Goal: Transaction & Acquisition: Book appointment/travel/reservation

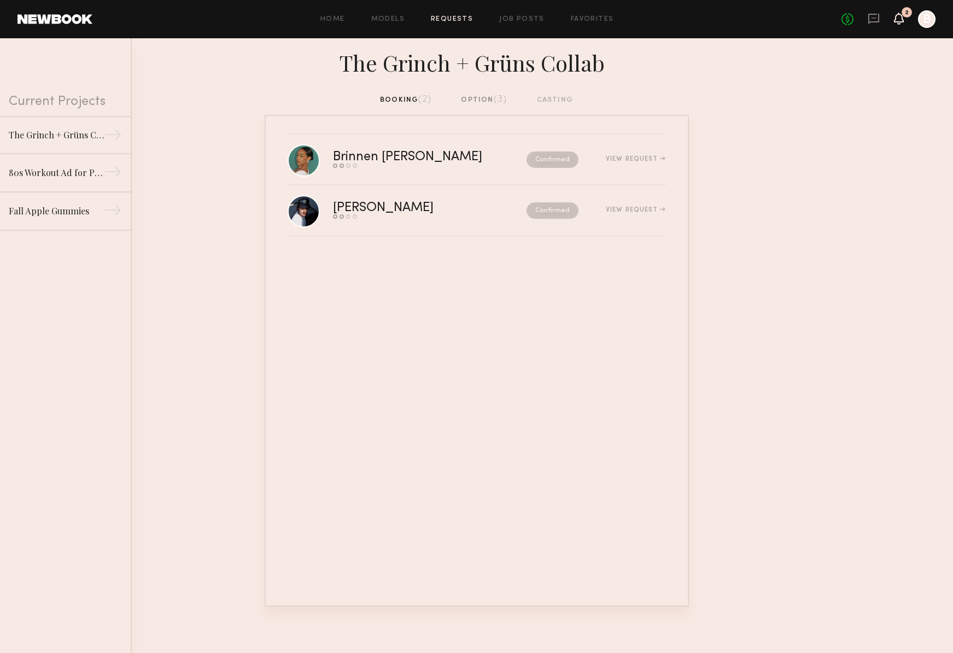
click at [896, 22] on icon at bounding box center [899, 19] width 10 height 12
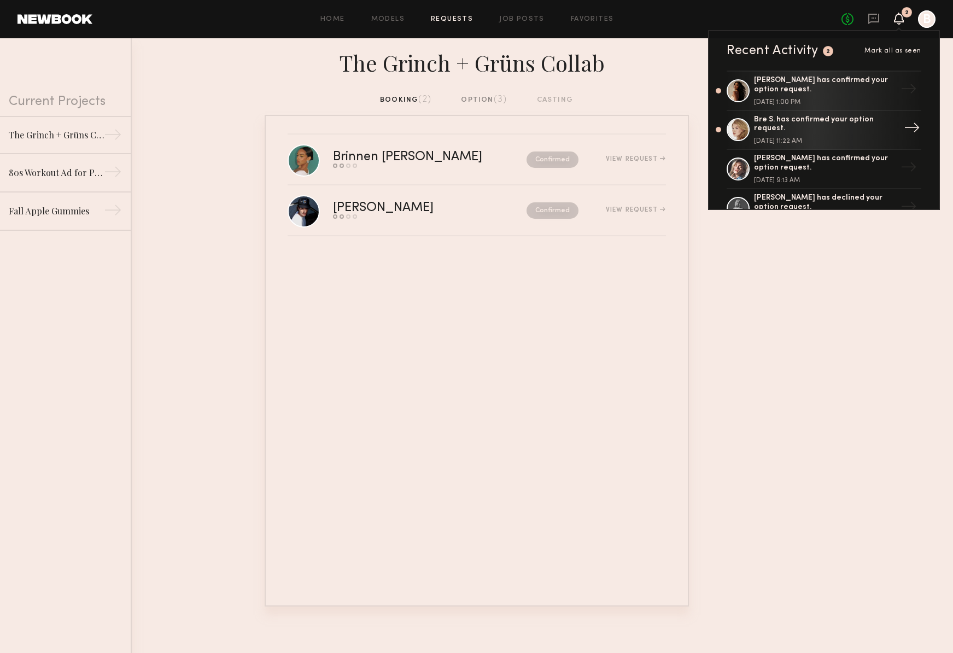
click at [880, 126] on div "Bre S. has confirmed your option request." at bounding box center [825, 124] width 142 height 19
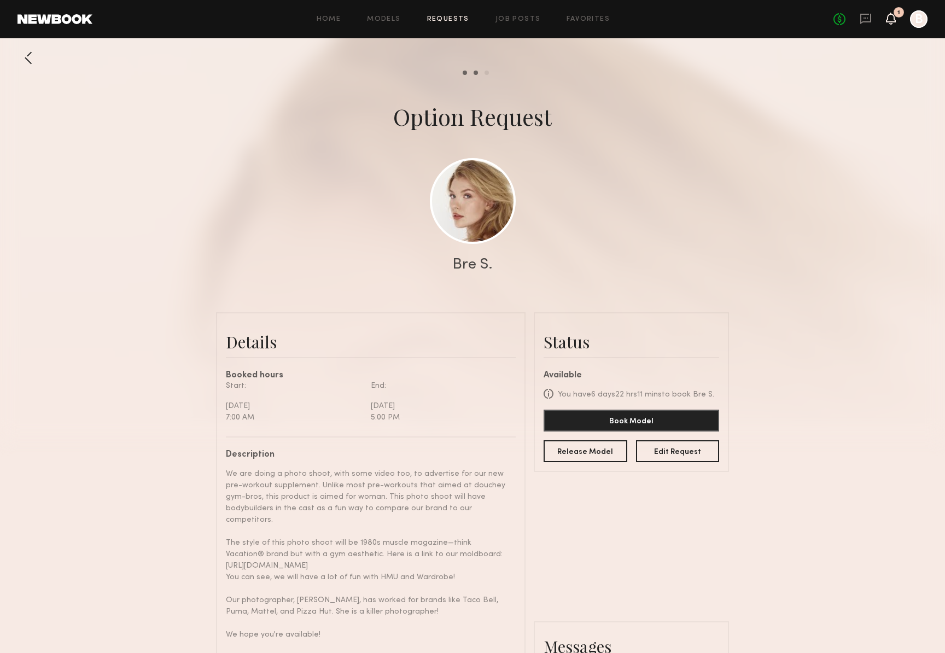
click at [893, 18] on icon at bounding box center [890, 18] width 9 height 8
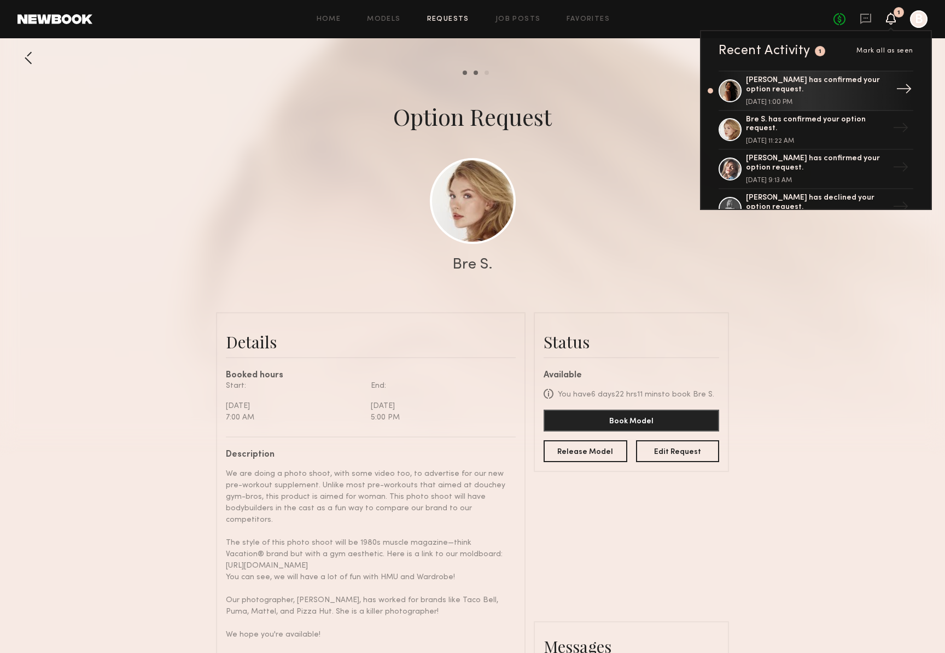
click at [835, 101] on div "[DATE] 1:00 PM" at bounding box center [817, 102] width 142 height 7
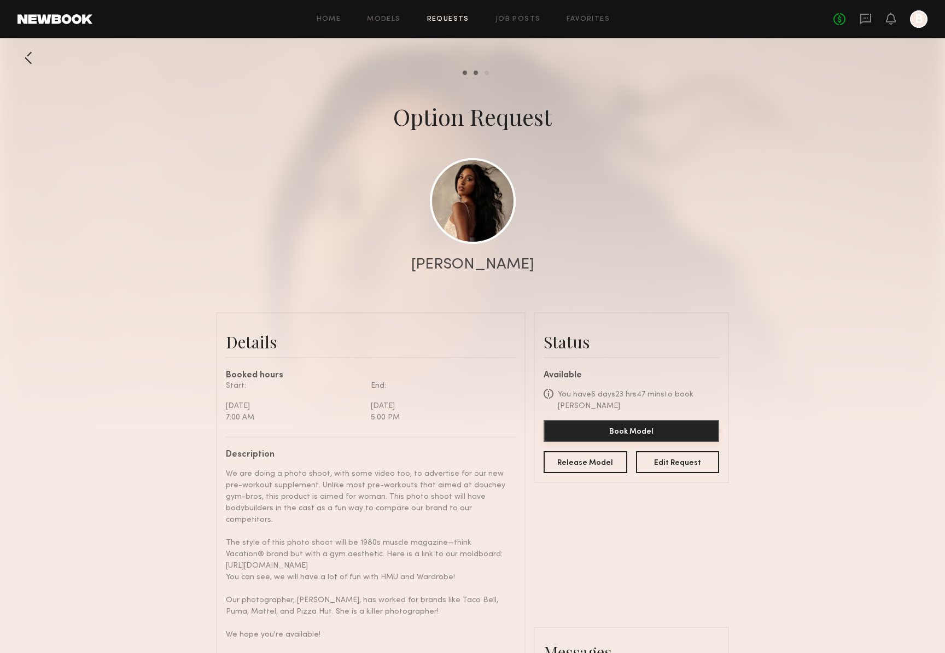
click at [623, 432] on button "Book Model" at bounding box center [630, 431] width 175 height 22
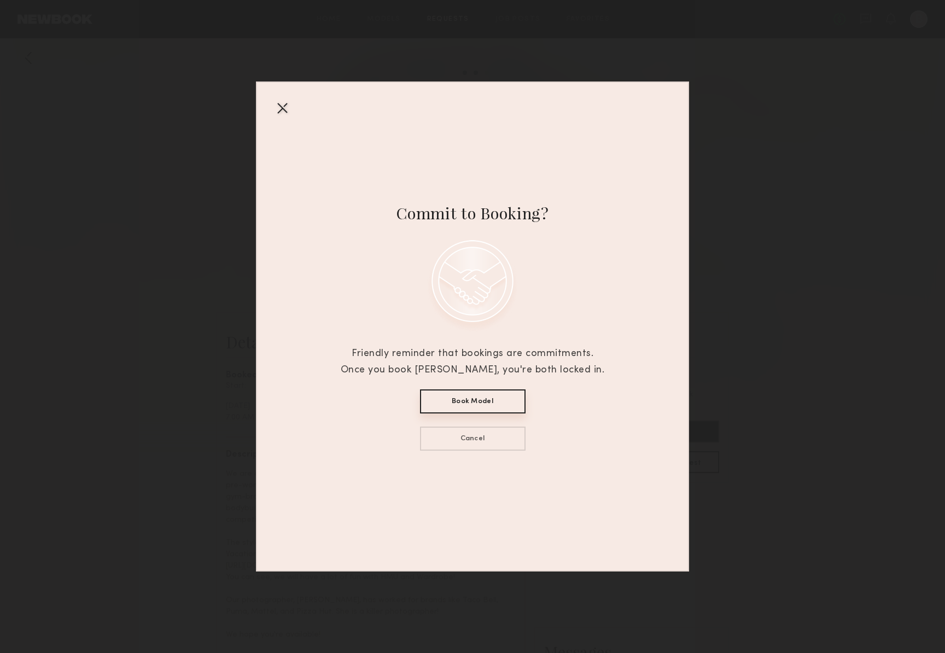
click at [505, 397] on button "Book Model" at bounding box center [472, 401] width 105 height 24
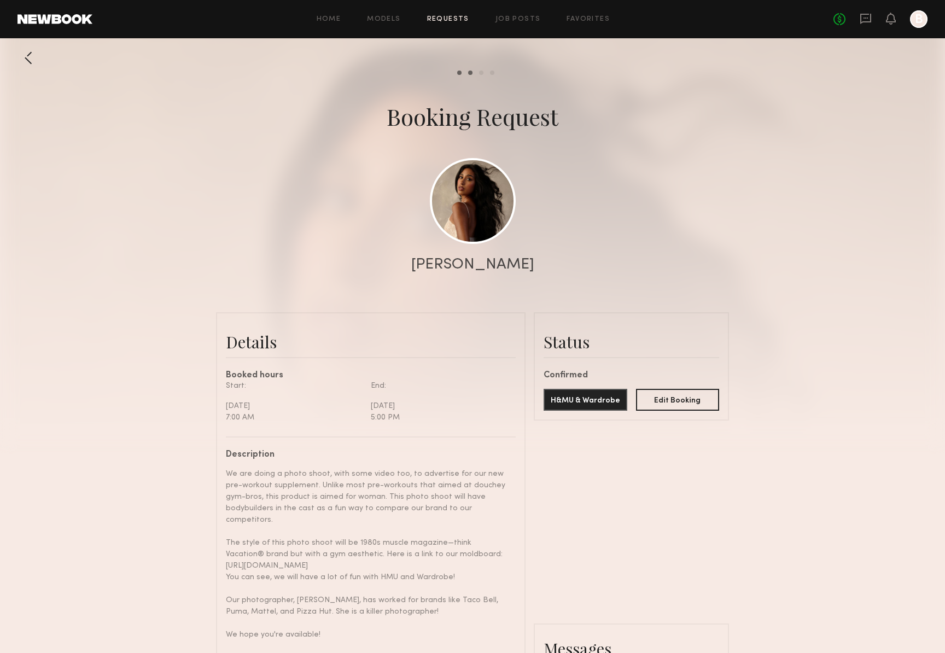
click at [436, 16] on link "Requests" at bounding box center [448, 19] width 42 height 7
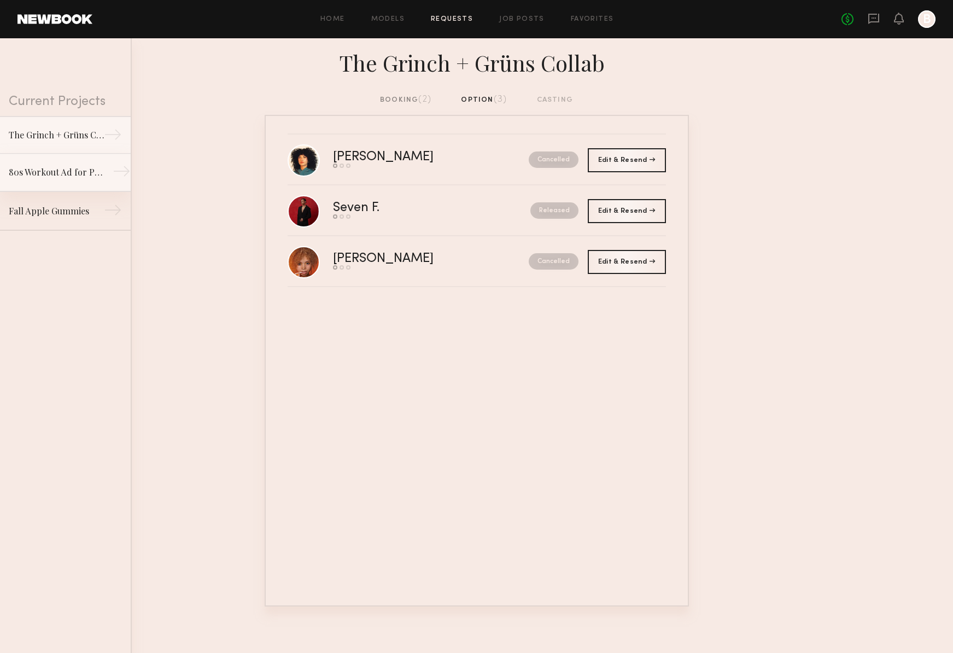
click at [88, 163] on link "80s Workout Ad for Preworkout Gummy →" at bounding box center [65, 173] width 131 height 38
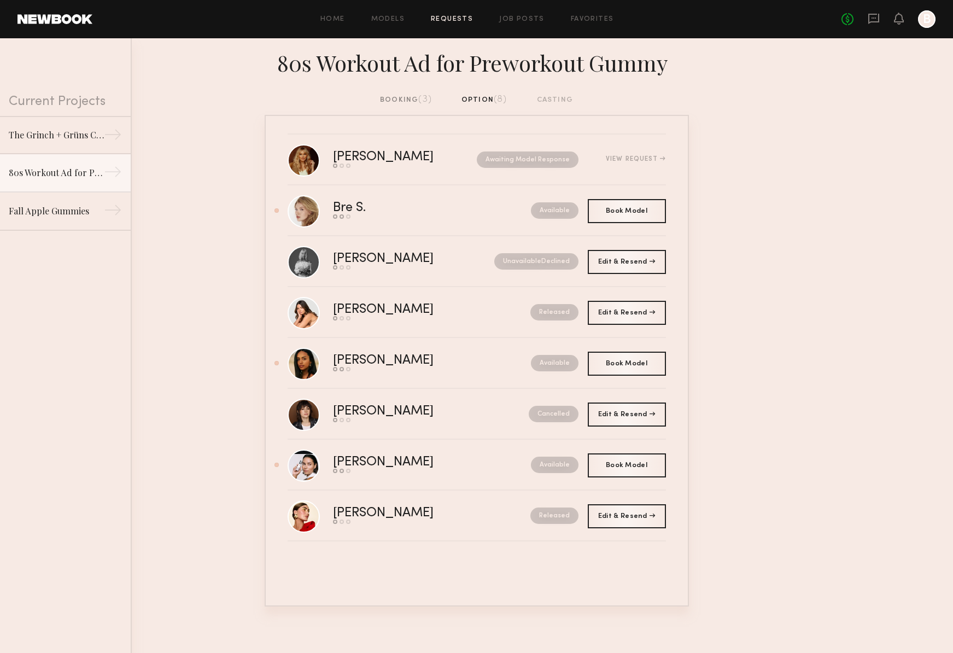
click at [414, 99] on div "booking (3)" at bounding box center [406, 100] width 52 height 12
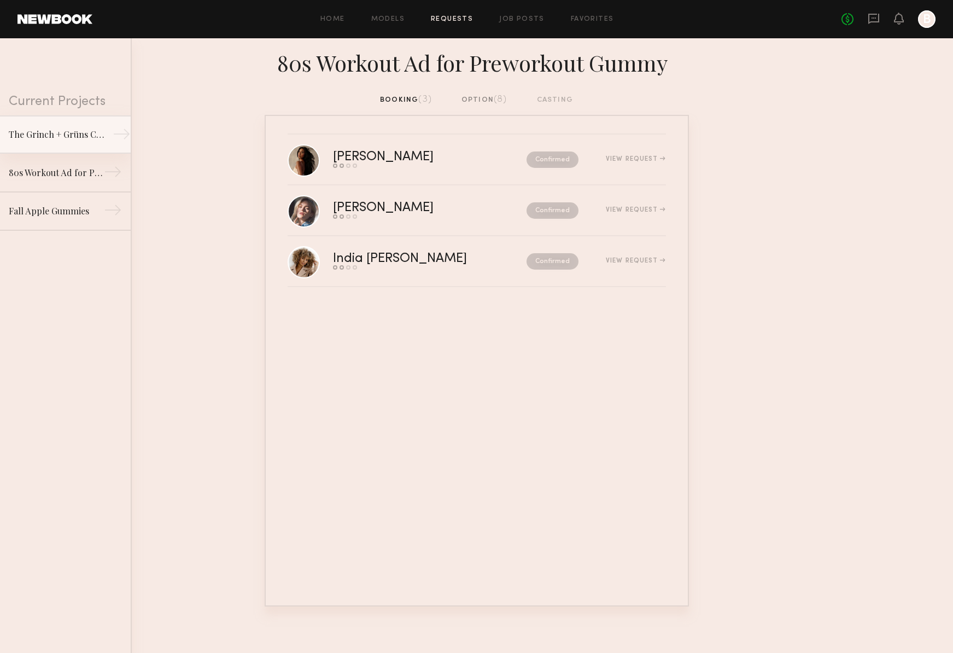
click at [43, 136] on div "The Grinch + Grüns Collab" at bounding box center [56, 134] width 95 height 13
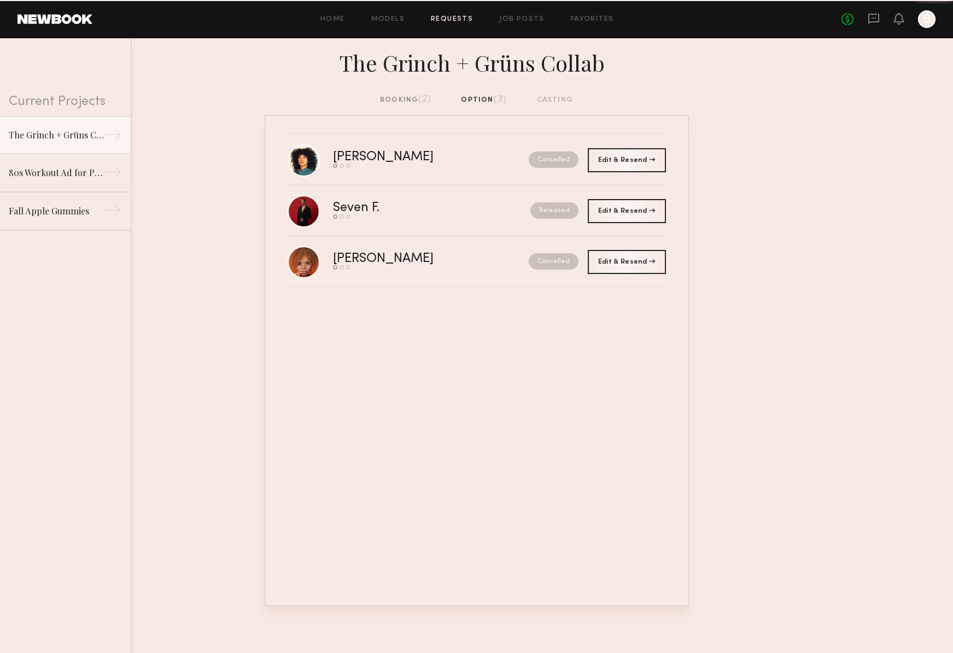
click at [413, 95] on div "booking (2)" at bounding box center [405, 100] width 51 height 12
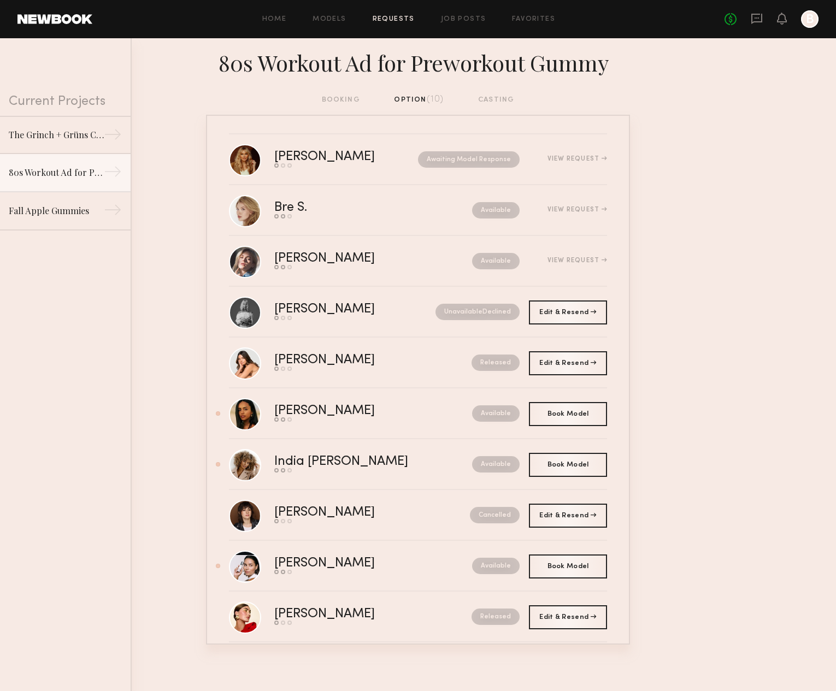
scroll to position [16, 0]
